Goal: Check status: Check status

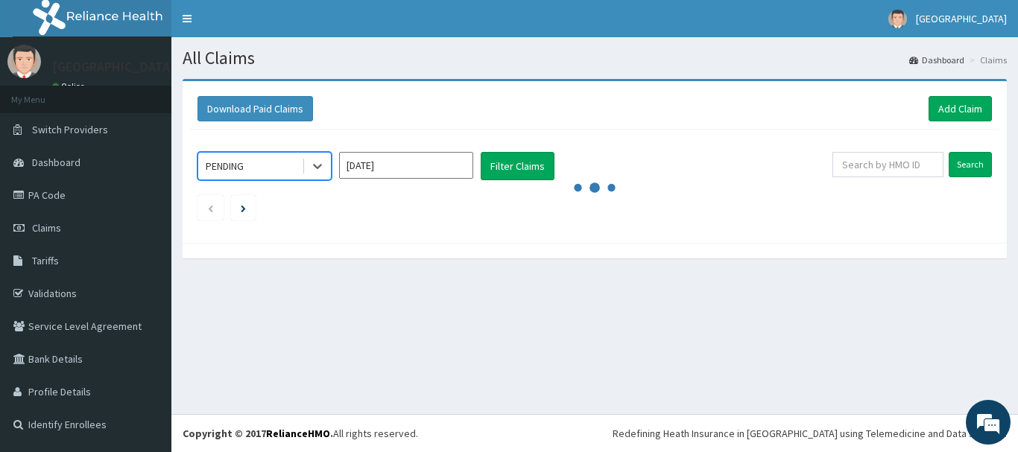
click at [315, 173] on icon at bounding box center [317, 166] width 15 height 15
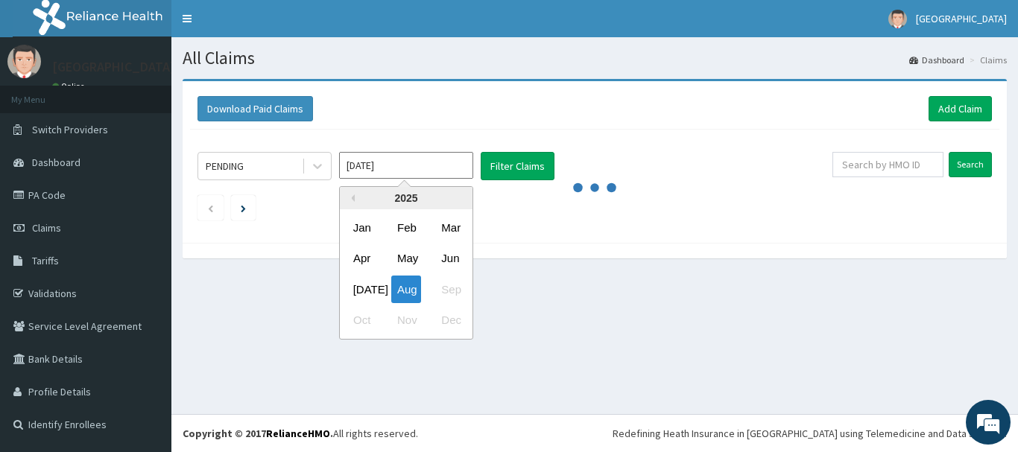
click at [435, 168] on input "Aug 2025" at bounding box center [406, 165] width 134 height 27
click at [365, 294] on div "Jul" at bounding box center [362, 290] width 30 height 28
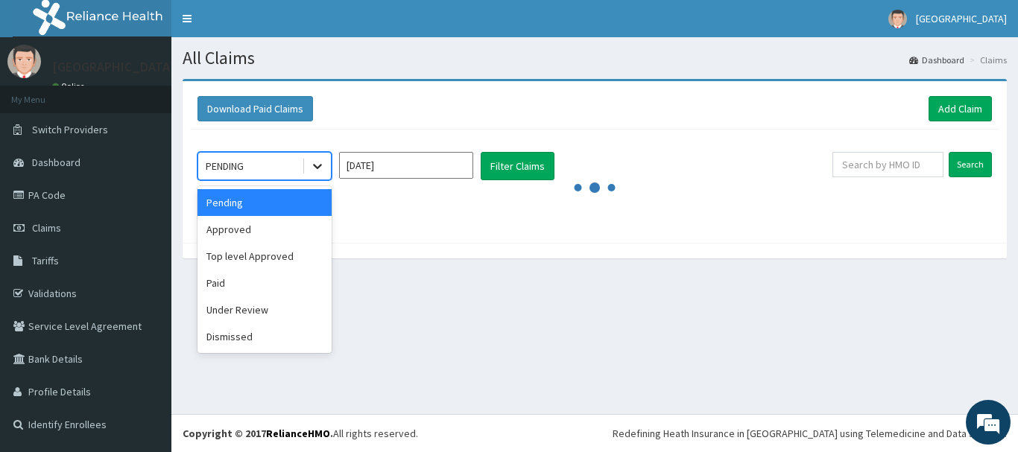
click at [312, 171] on icon at bounding box center [317, 166] width 15 height 15
click at [257, 233] on div "Approved" at bounding box center [265, 229] width 134 height 27
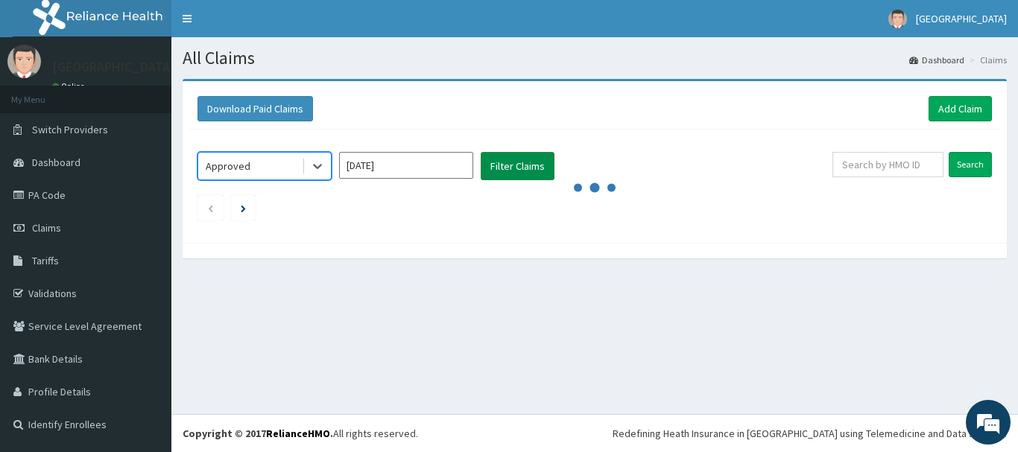
click at [507, 171] on button "Filter Claims" at bounding box center [518, 166] width 74 height 28
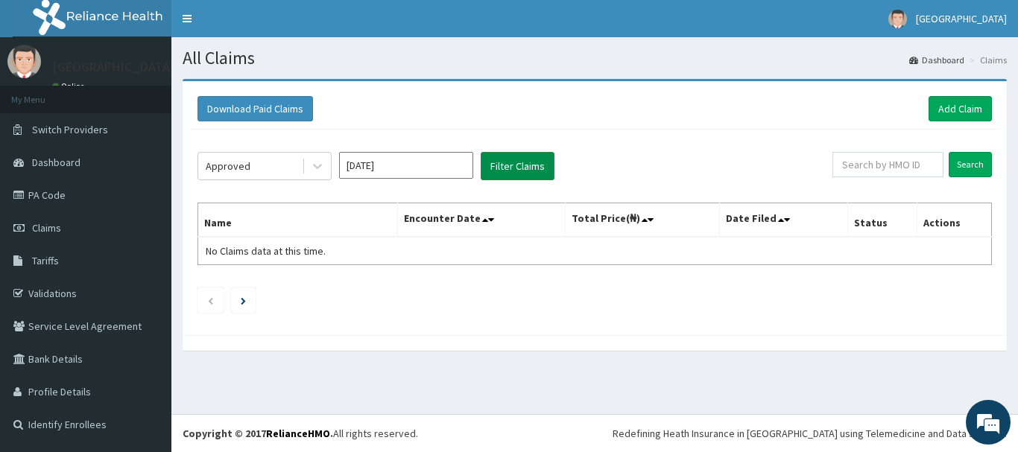
click at [507, 171] on button "Filter Claims" at bounding box center [518, 166] width 74 height 28
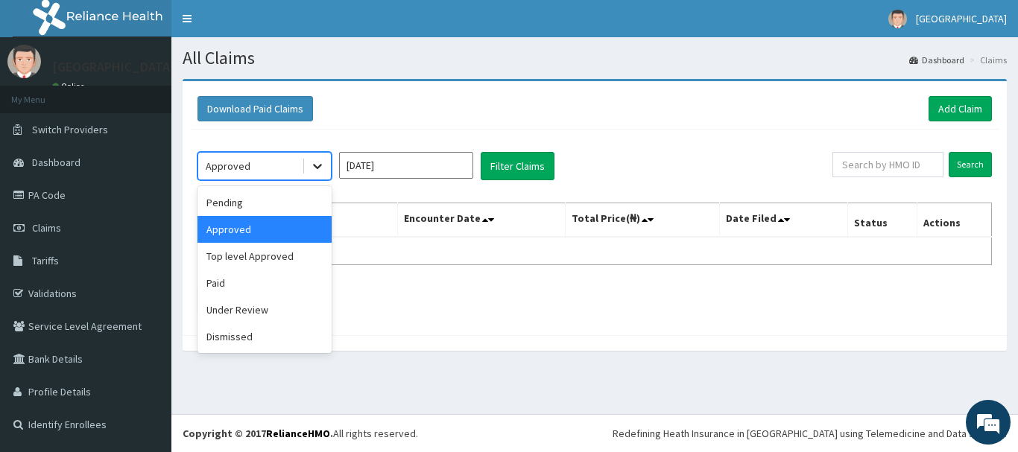
click at [322, 163] on icon at bounding box center [317, 166] width 15 height 15
click at [287, 259] on div "Top level Approved" at bounding box center [265, 256] width 134 height 27
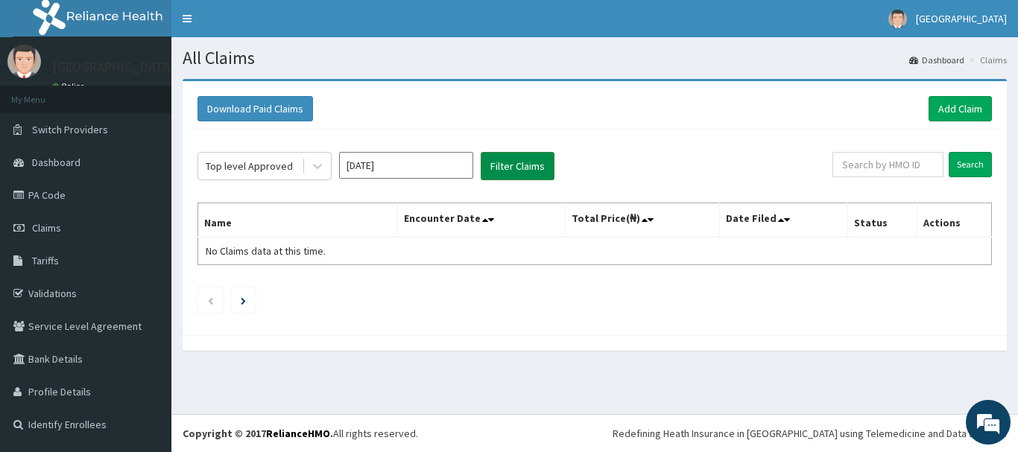
click at [494, 166] on button "Filter Claims" at bounding box center [518, 166] width 74 height 28
click at [322, 171] on icon at bounding box center [317, 166] width 15 height 15
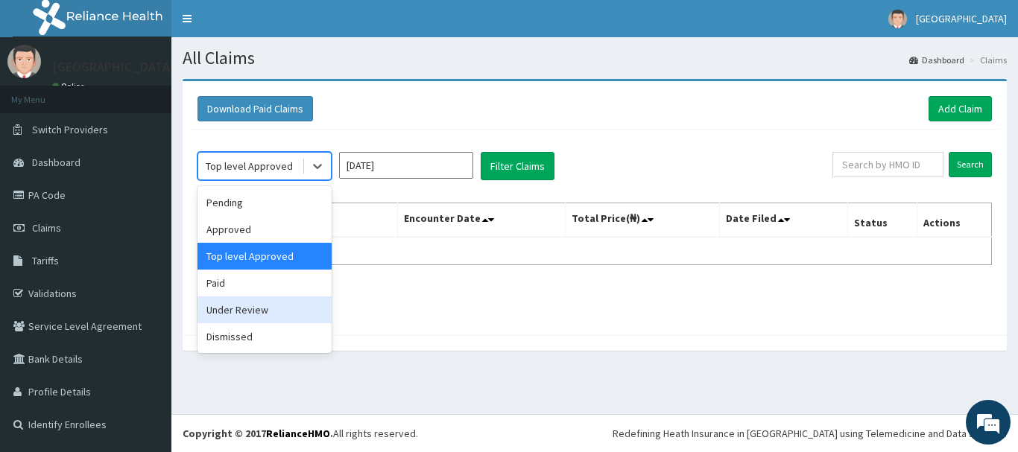
click at [259, 304] on div "Under Review" at bounding box center [265, 310] width 134 height 27
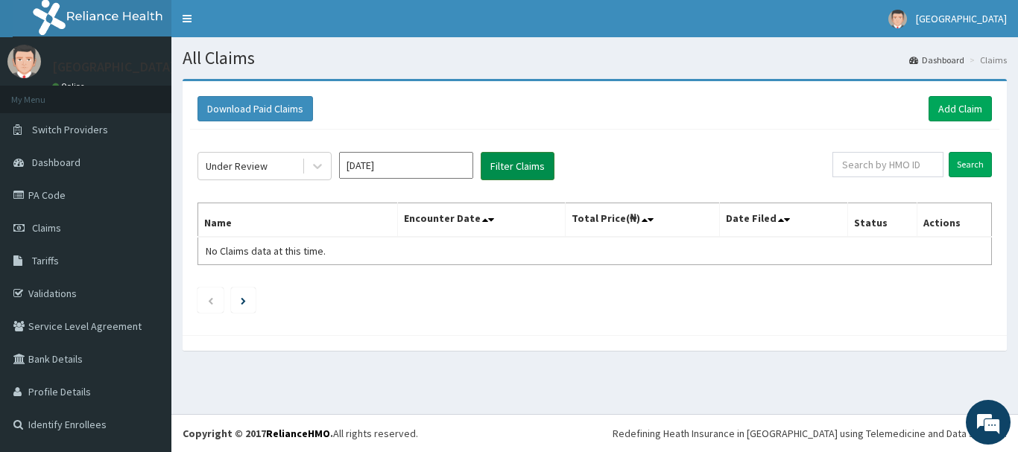
click at [492, 168] on button "Filter Claims" at bounding box center [518, 166] width 74 height 28
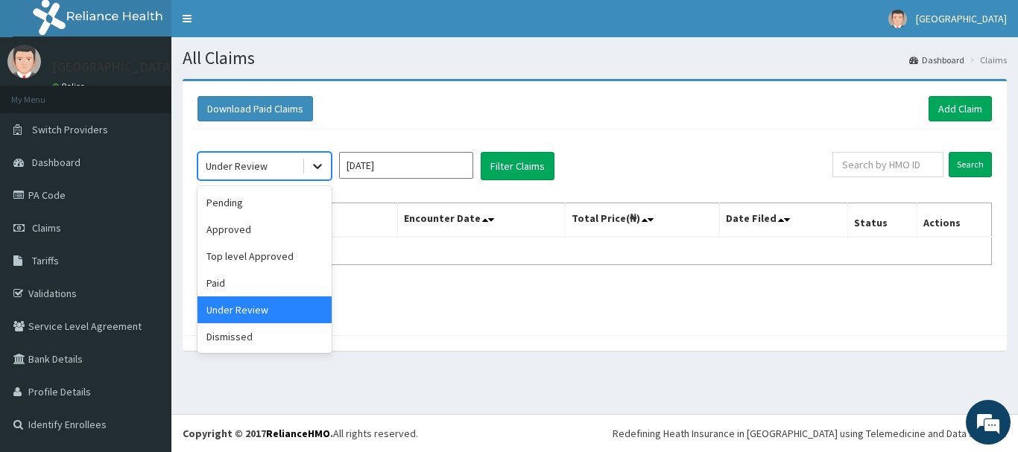
click at [318, 165] on icon at bounding box center [317, 166] width 15 height 15
click at [274, 236] on div "Approved" at bounding box center [265, 229] width 134 height 27
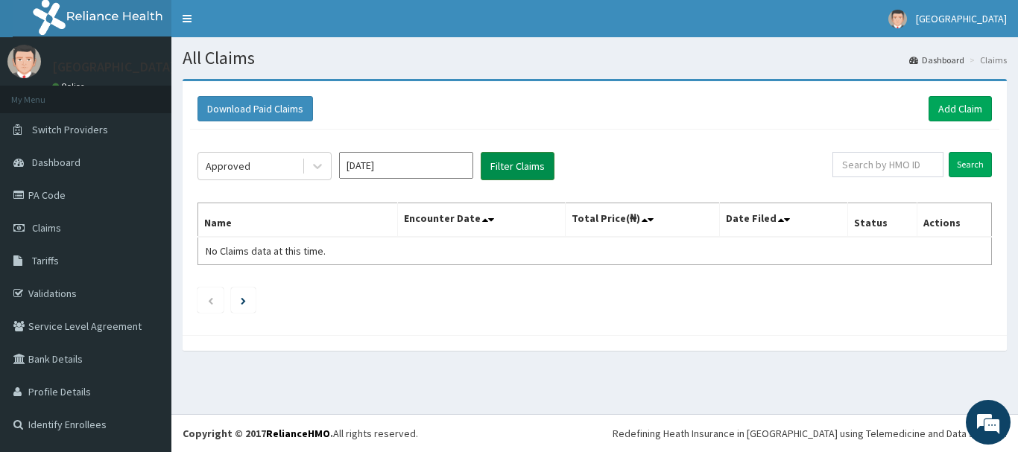
click at [526, 166] on button "Filter Claims" at bounding box center [518, 166] width 74 height 28
click at [456, 170] on input "Jul 2025" at bounding box center [406, 165] width 134 height 27
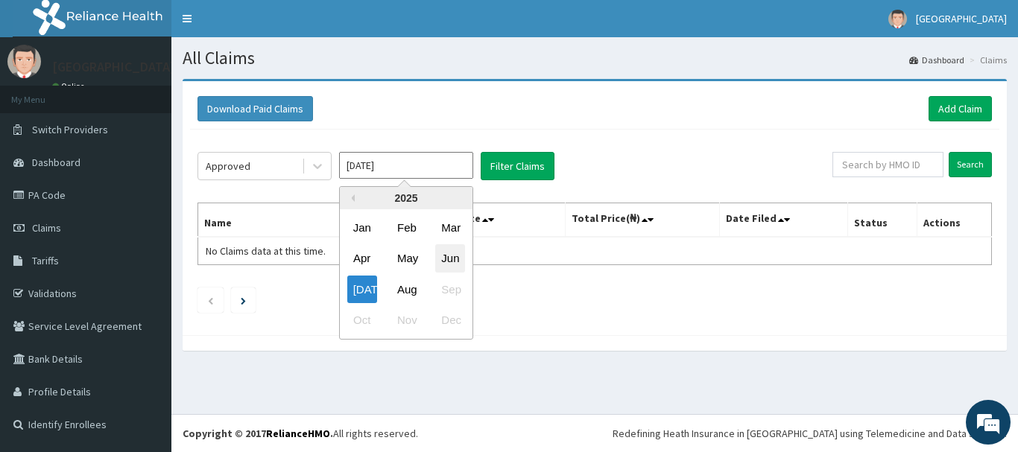
click at [455, 258] on div "Jun" at bounding box center [450, 259] width 30 height 28
type input "Jun 2025"
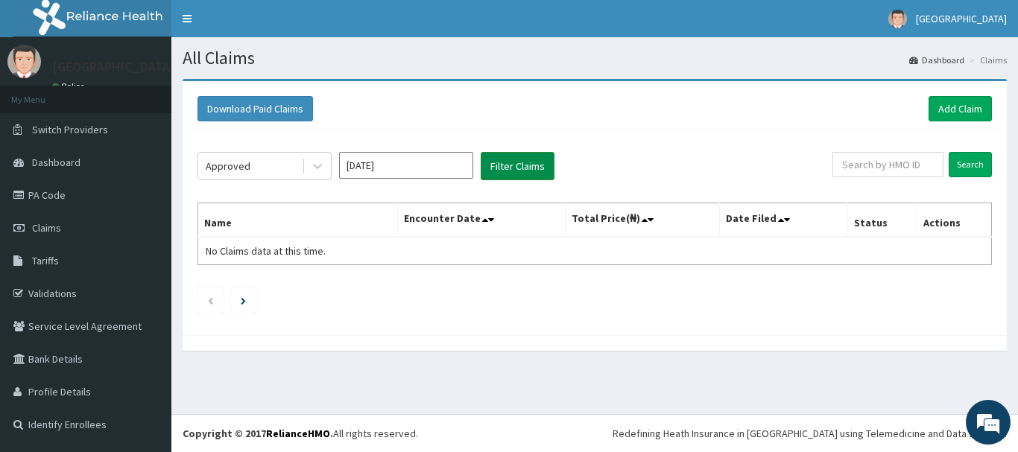
click at [504, 169] on button "Filter Claims" at bounding box center [518, 166] width 74 height 28
click at [503, 168] on button "Filter Claims" at bounding box center [518, 166] width 74 height 28
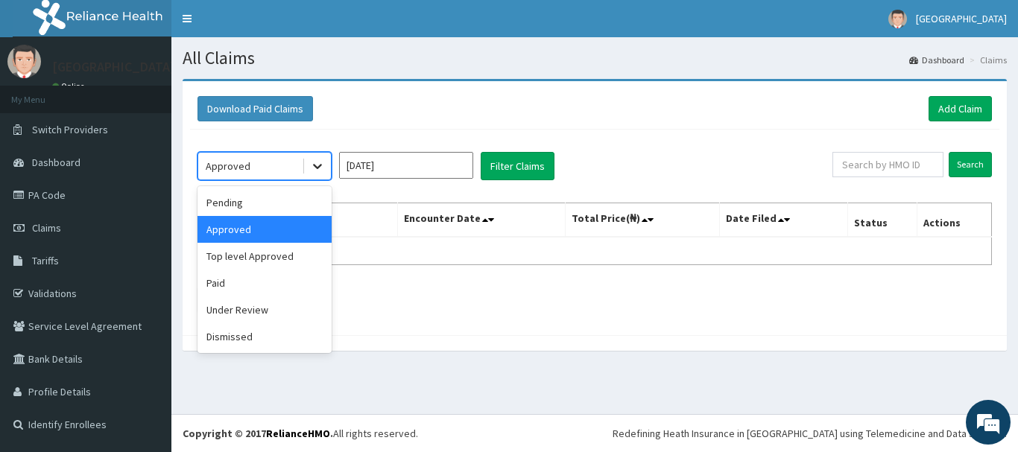
click at [309, 170] on div at bounding box center [317, 166] width 27 height 27
click at [290, 256] on div "Top level Approved" at bounding box center [265, 256] width 134 height 27
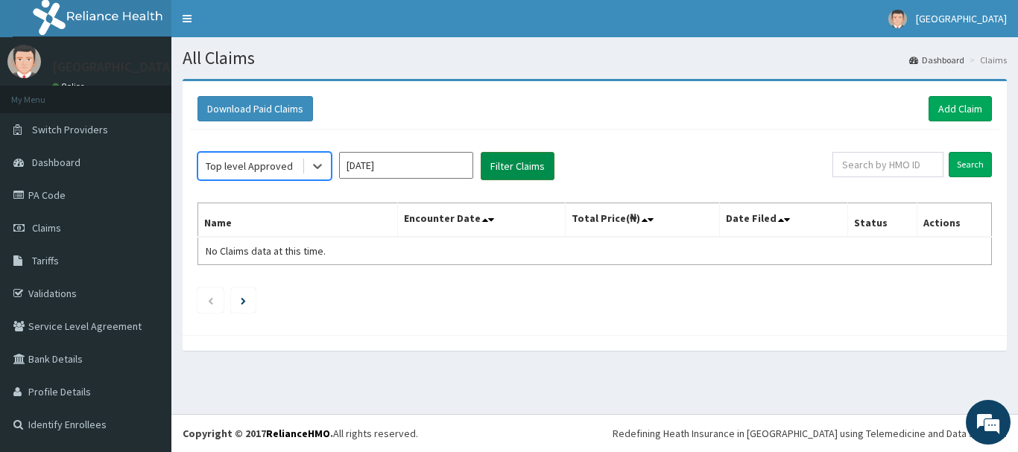
click at [525, 170] on button "Filter Claims" at bounding box center [518, 166] width 74 height 28
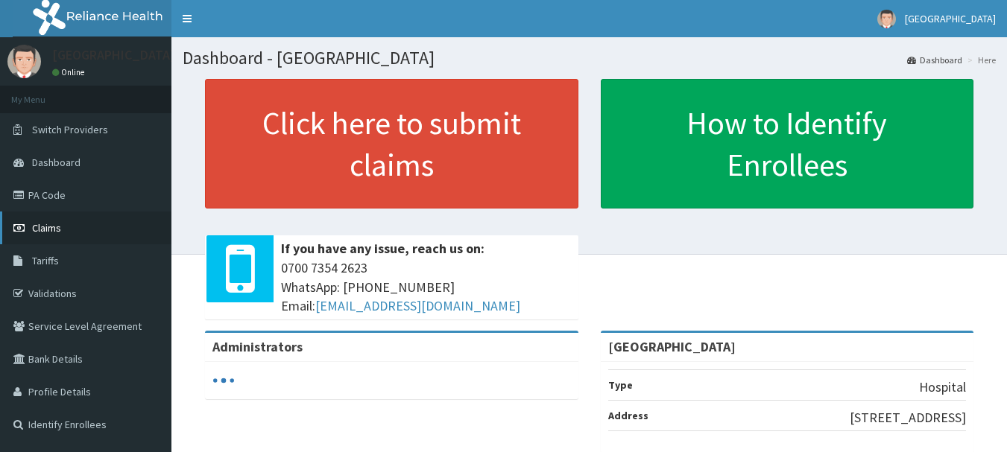
click at [50, 227] on span "Claims" at bounding box center [46, 227] width 29 height 13
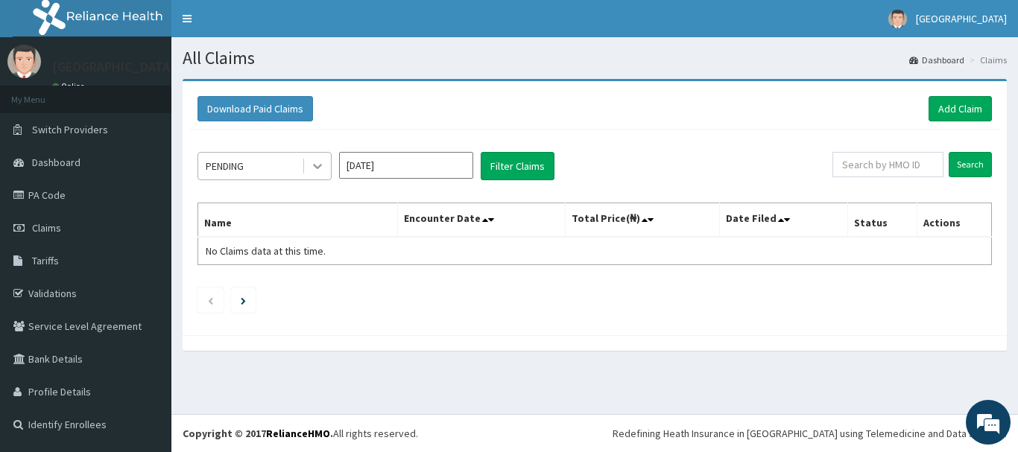
click at [324, 168] on icon at bounding box center [317, 166] width 15 height 15
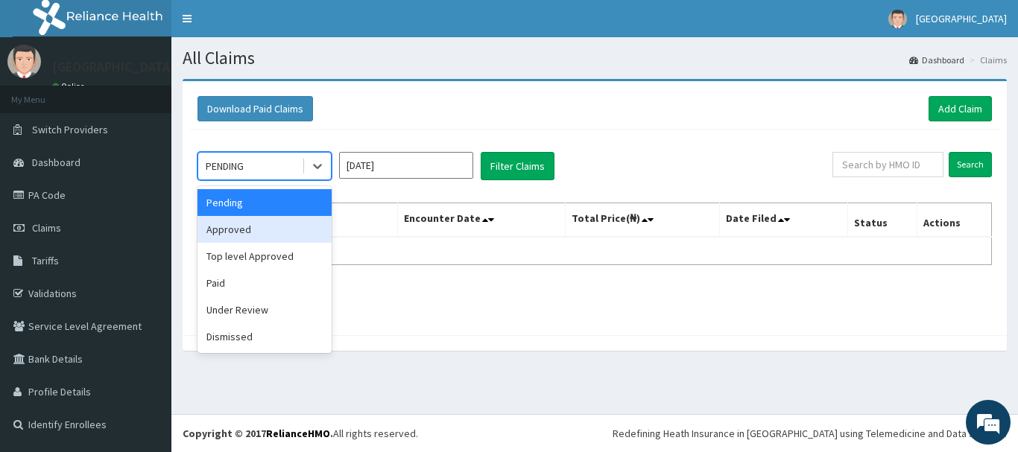
click at [290, 221] on div "Approved" at bounding box center [265, 229] width 134 height 27
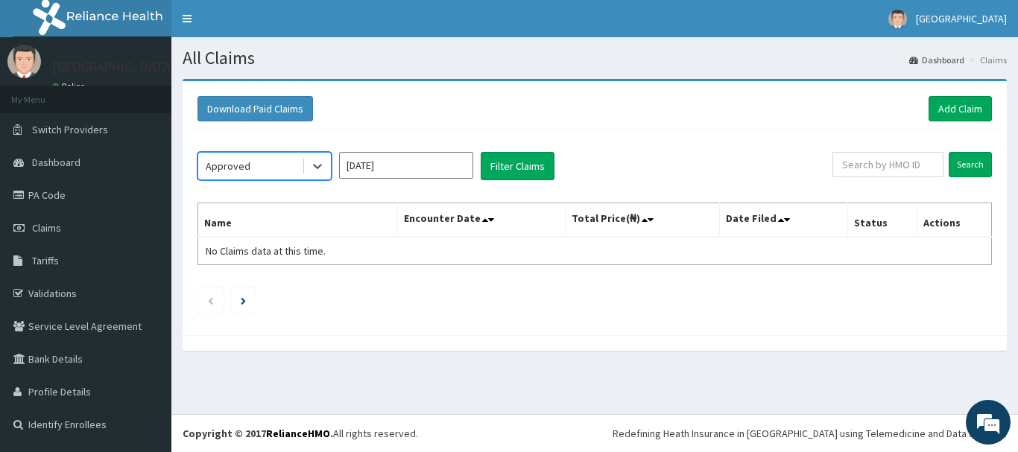
click at [413, 165] on input "[DATE]" at bounding box center [406, 165] width 134 height 27
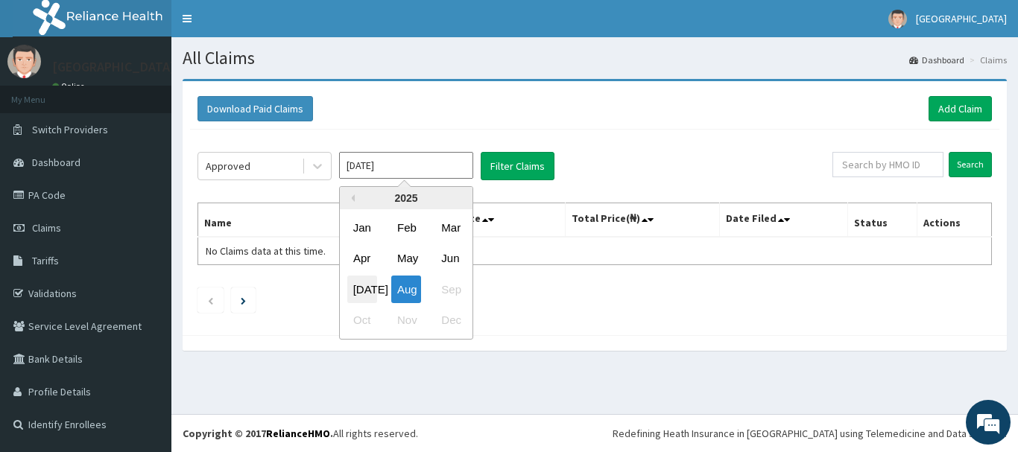
click at [367, 294] on div "[DATE]" at bounding box center [362, 290] width 30 height 28
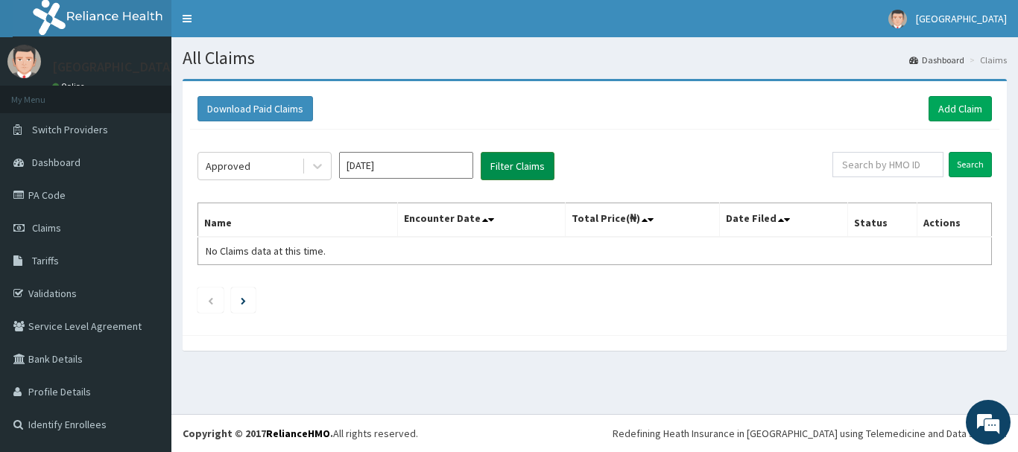
click at [514, 165] on button "Filter Claims" at bounding box center [518, 166] width 74 height 28
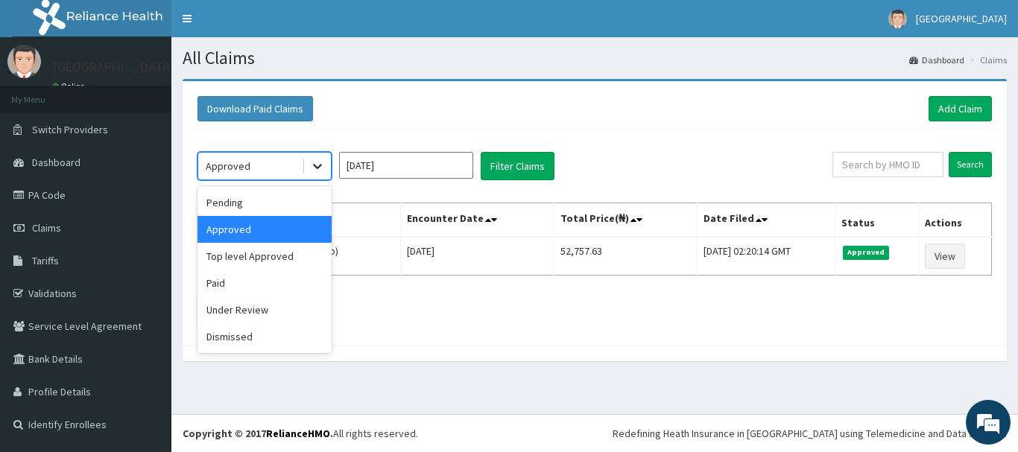
click at [315, 164] on icon at bounding box center [317, 166] width 15 height 15
click at [279, 250] on div "Top level Approved" at bounding box center [265, 256] width 134 height 27
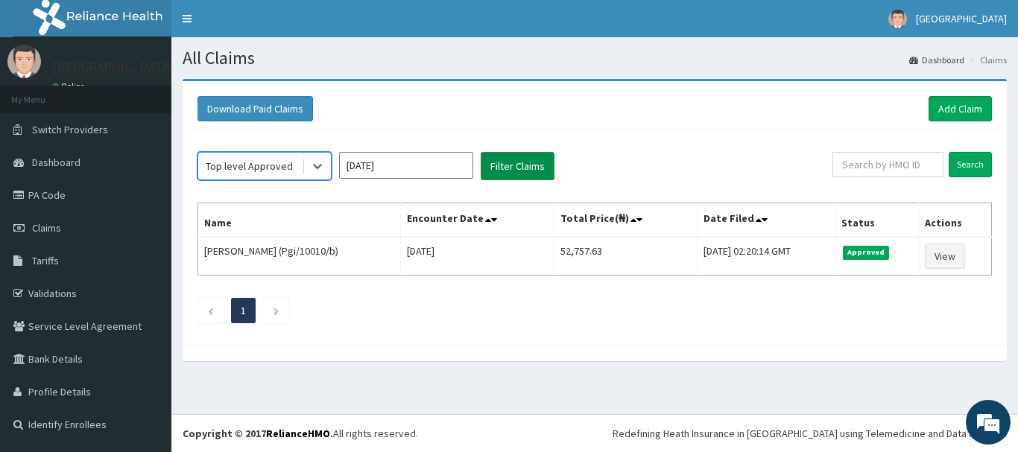
click at [502, 164] on button "Filter Claims" at bounding box center [518, 166] width 74 height 28
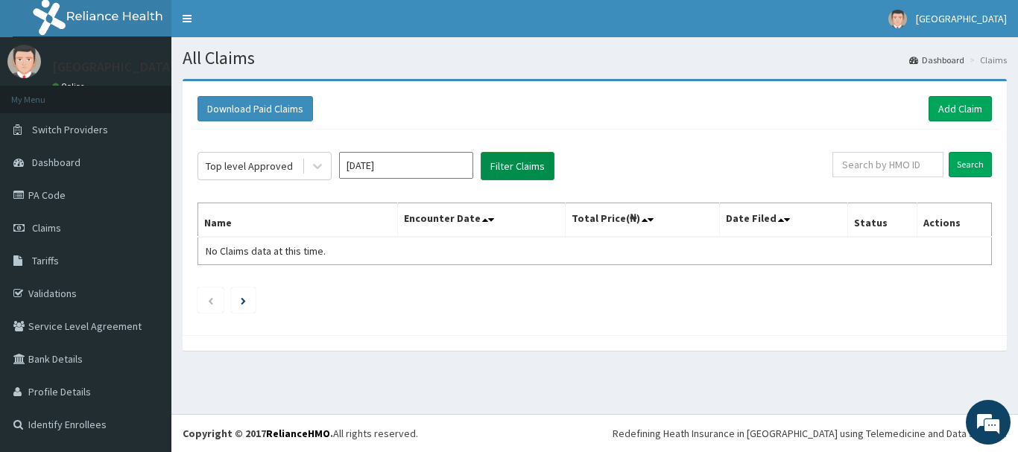
click at [502, 164] on button "Filter Claims" at bounding box center [518, 166] width 74 height 28
click at [320, 171] on icon at bounding box center [317, 166] width 15 height 15
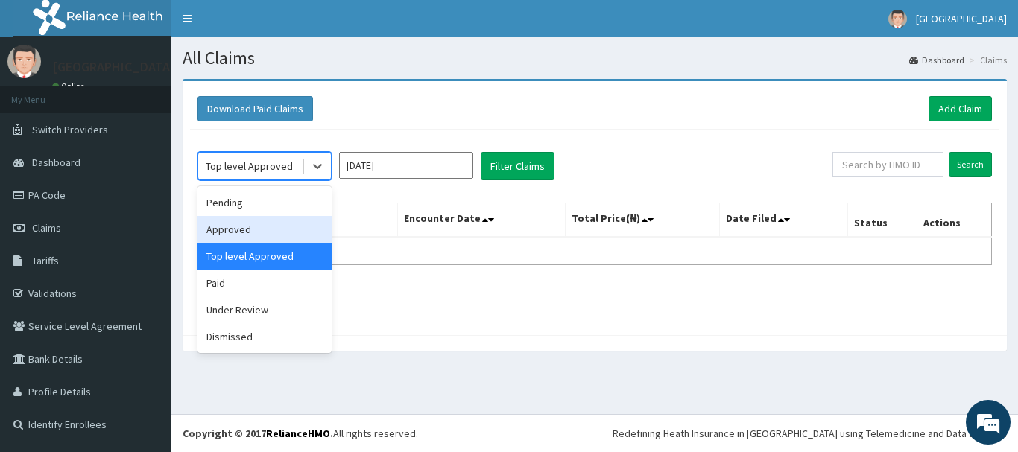
click at [294, 234] on div "Approved" at bounding box center [265, 229] width 134 height 27
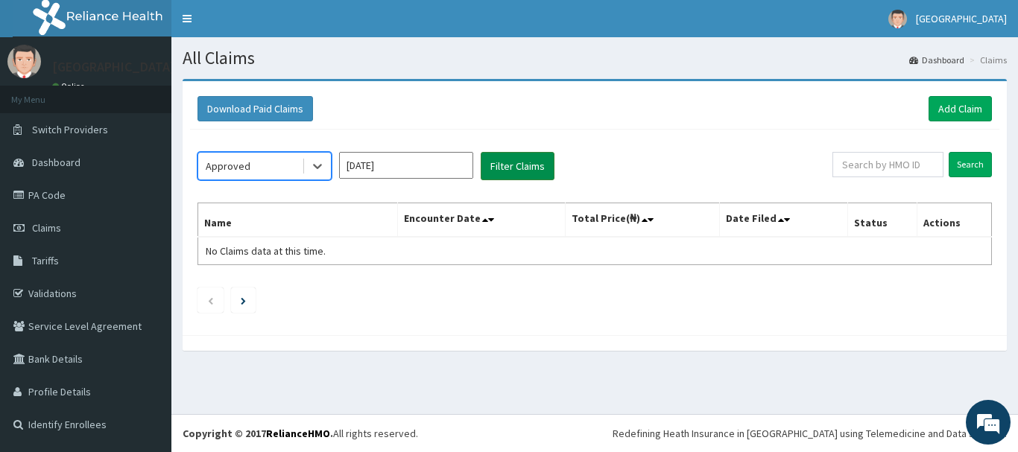
click at [512, 164] on button "Filter Claims" at bounding box center [518, 166] width 74 height 28
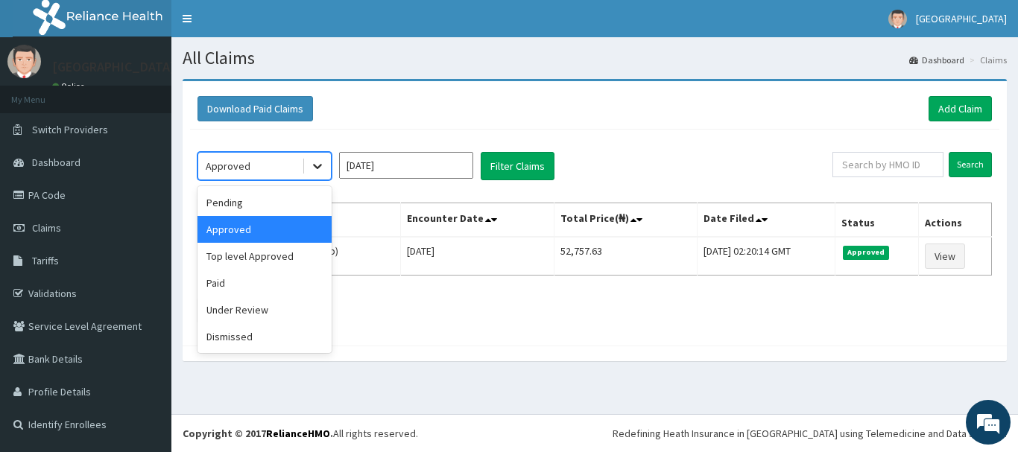
click at [312, 159] on icon at bounding box center [317, 166] width 15 height 15
click at [300, 314] on div "Under Review" at bounding box center [265, 310] width 134 height 27
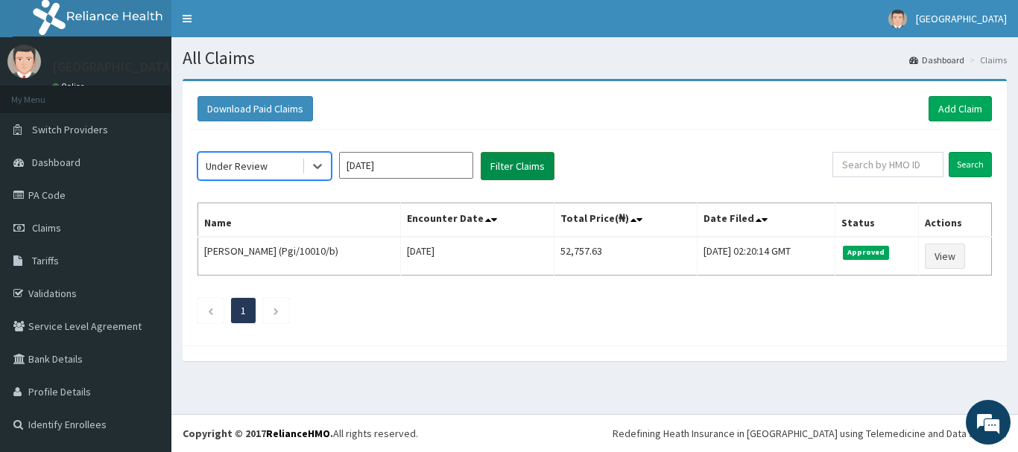
click at [511, 164] on button "Filter Claims" at bounding box center [518, 166] width 74 height 28
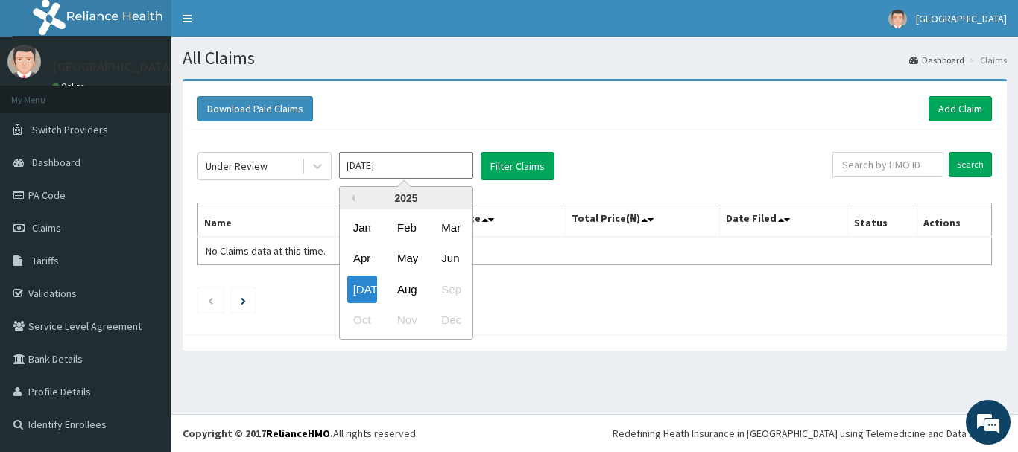
click at [402, 167] on input "Jul 2025" at bounding box center [406, 165] width 134 height 27
click at [449, 259] on div "Jun" at bounding box center [450, 259] width 30 height 28
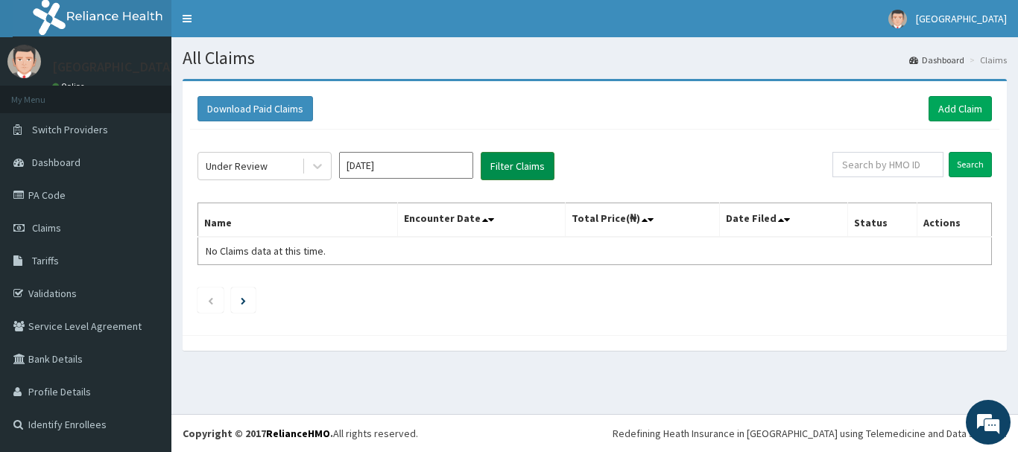
click at [500, 172] on button "Filter Claims" at bounding box center [518, 166] width 74 height 28
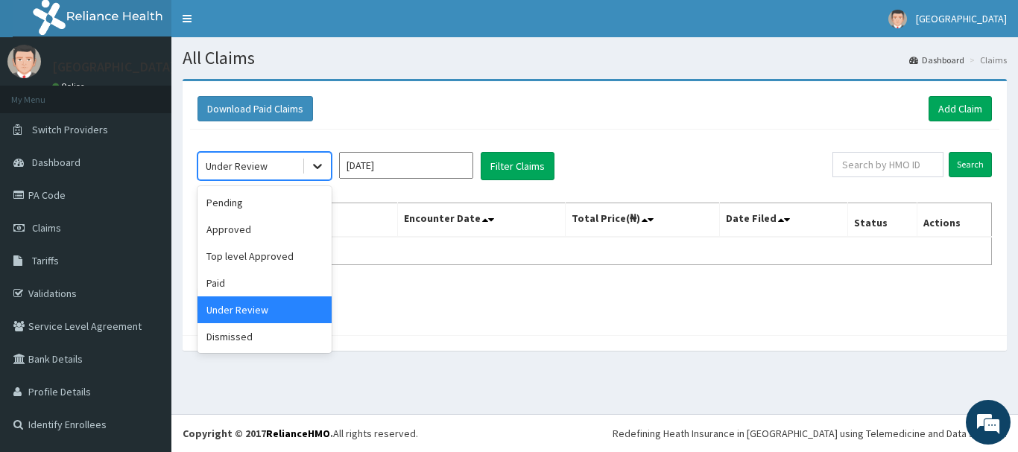
click at [319, 160] on icon at bounding box center [317, 166] width 15 height 15
click at [306, 253] on div "Top level Approved" at bounding box center [265, 256] width 134 height 27
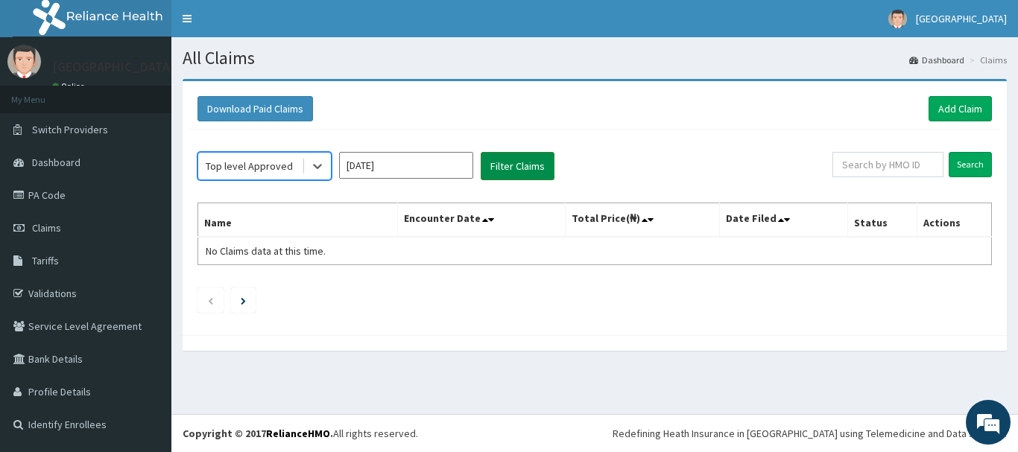
click at [502, 171] on button "Filter Claims" at bounding box center [518, 166] width 74 height 28
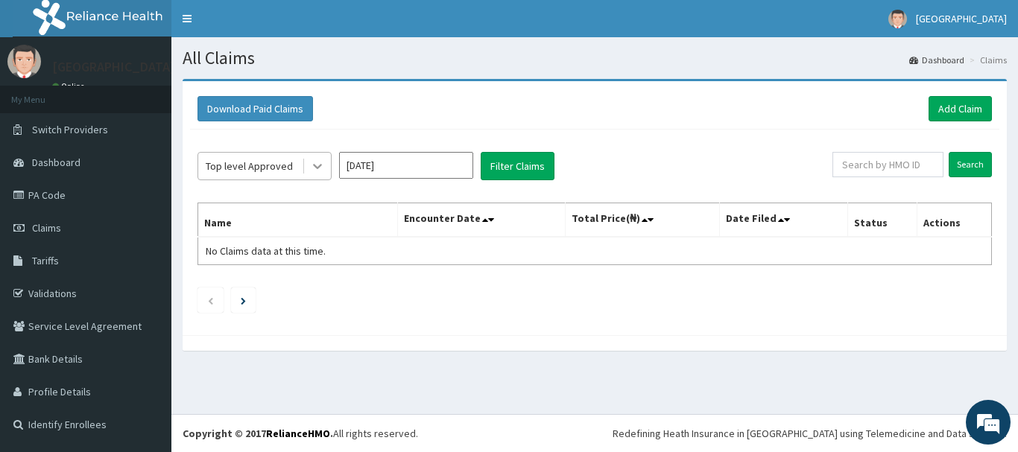
click at [322, 168] on icon at bounding box center [317, 166] width 15 height 15
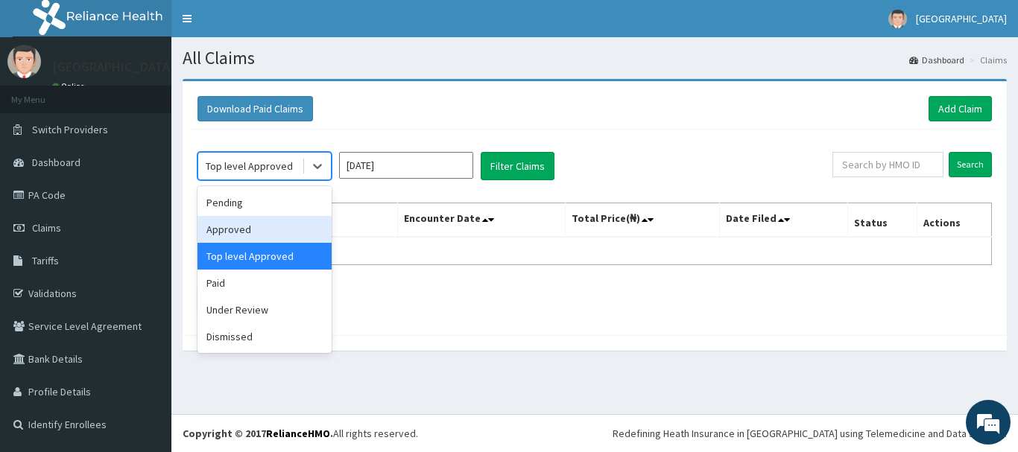
click at [306, 217] on div "Approved" at bounding box center [265, 229] width 134 height 27
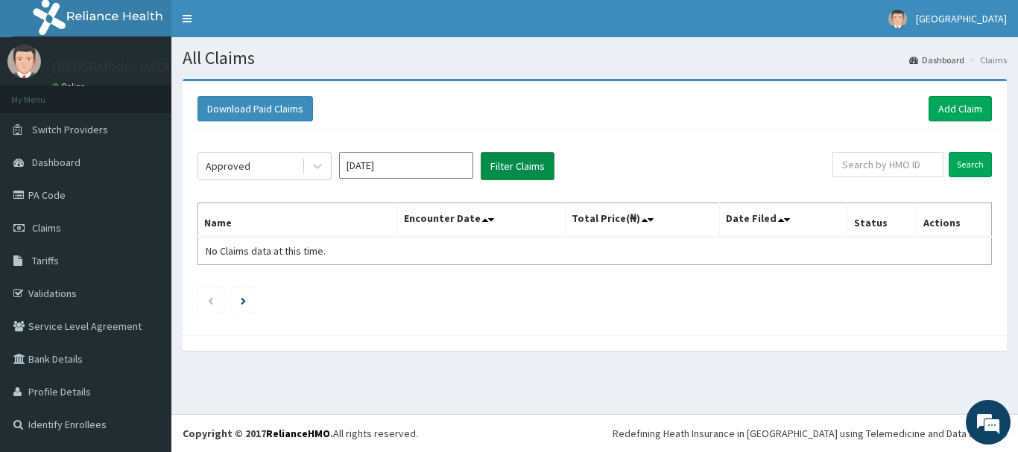
click at [515, 168] on button "Filter Claims" at bounding box center [518, 166] width 74 height 28
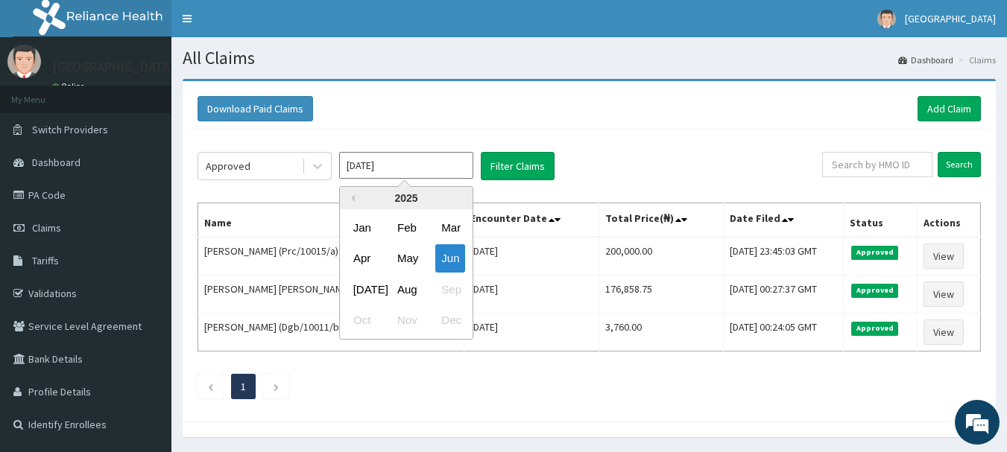
click at [411, 162] on input "Jun 2025" at bounding box center [406, 165] width 134 height 27
click at [362, 290] on div "Jul" at bounding box center [362, 290] width 30 height 28
type input "Jul 2025"
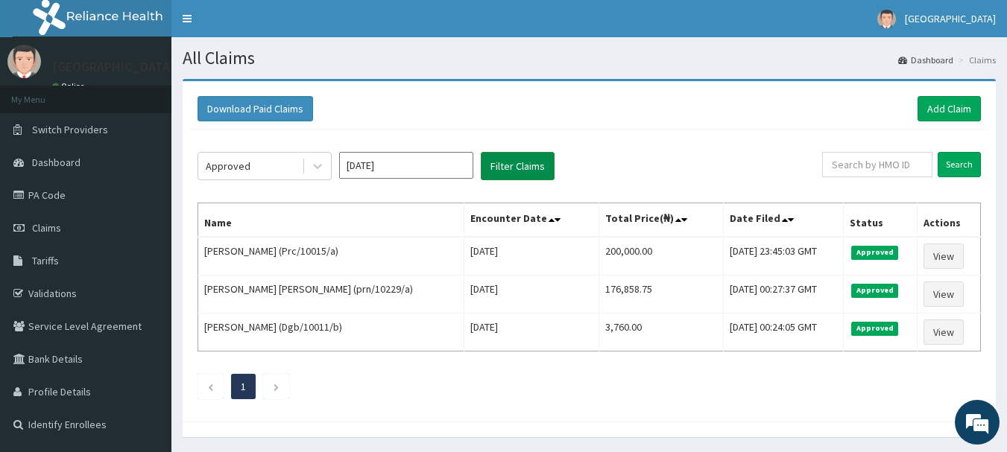
click at [505, 158] on button "Filter Claims" at bounding box center [518, 166] width 74 height 28
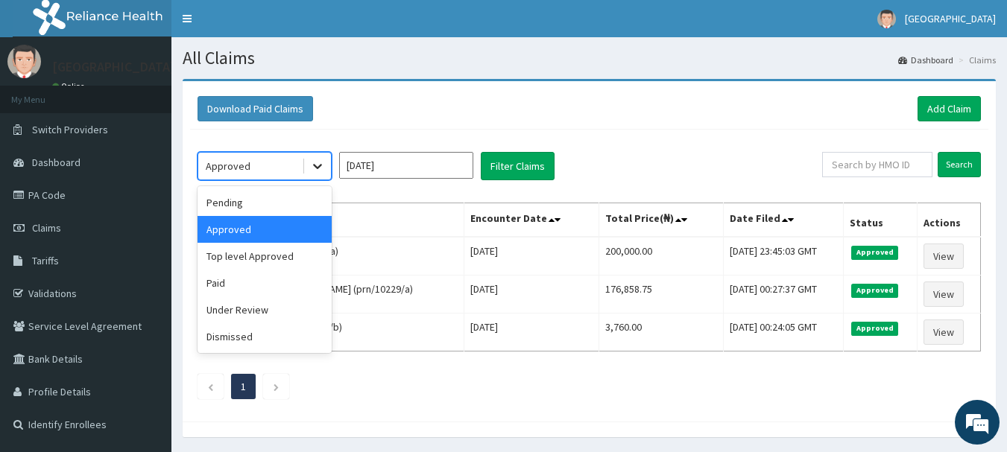
click at [312, 162] on icon at bounding box center [317, 166] width 15 height 15
click at [296, 253] on div "Top level Approved" at bounding box center [265, 256] width 134 height 27
